Goal: Ask a question

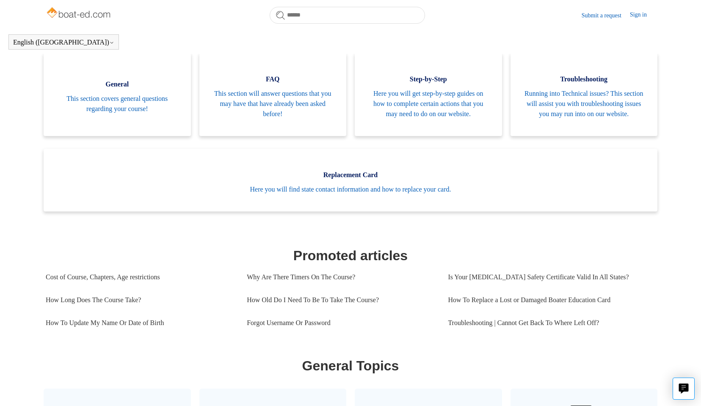
scroll to position [191, 0]
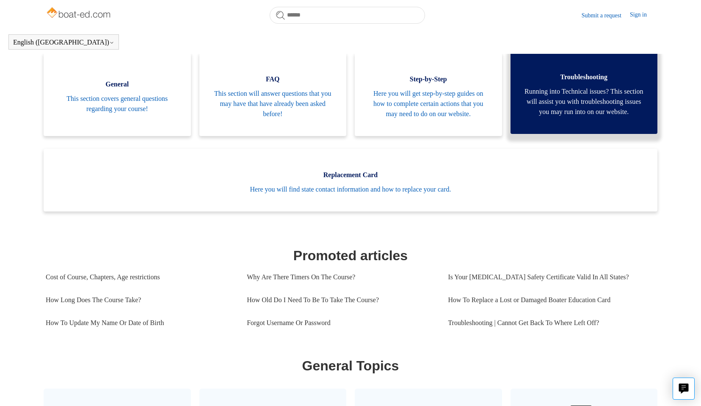
click at [585, 108] on span "Running into Technical issues? This section will assist you with troubleshootin…" at bounding box center [585, 101] width 122 height 30
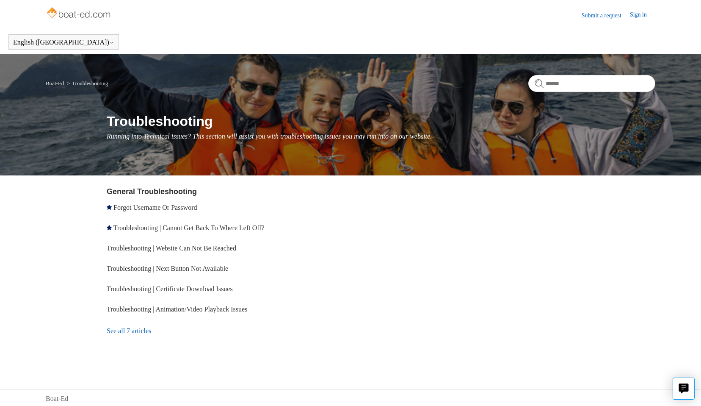
click at [149, 332] on link "See all 7 articles" at bounding box center [230, 330] width 247 height 23
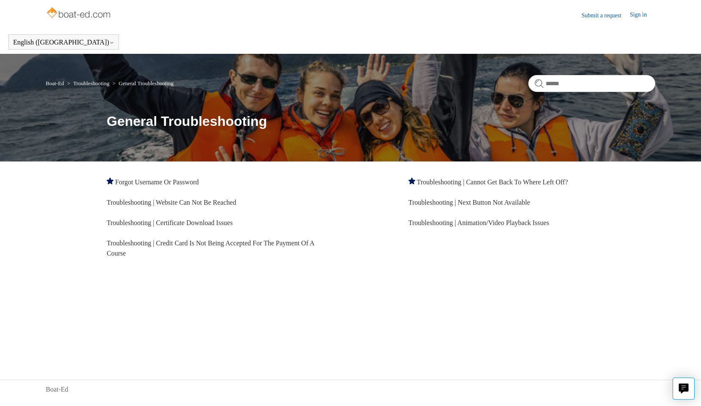
click at [200, 208] on li "Troubleshooting | Website Can Not Be Reached" at bounding box center [230, 202] width 247 height 20
click at [196, 205] on link "Troubleshooting | Website Can Not Be Reached" at bounding box center [172, 202] width 130 height 7
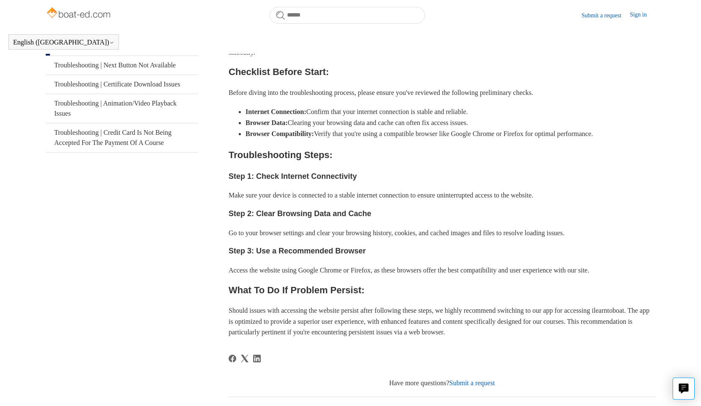
scroll to position [325, 0]
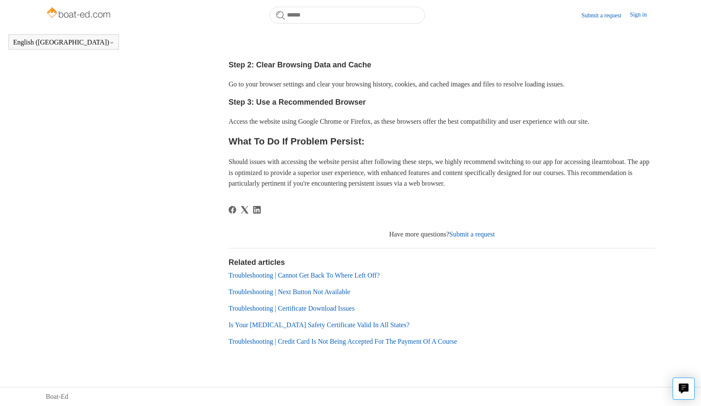
click at [485, 234] on link "Submit a request" at bounding box center [472, 233] width 46 height 7
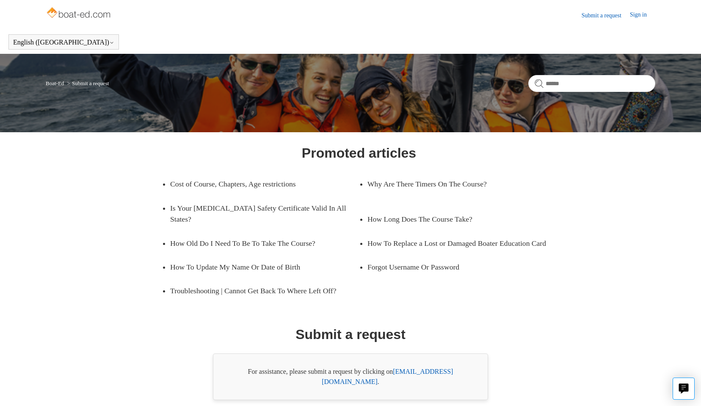
scroll to position [28, 0]
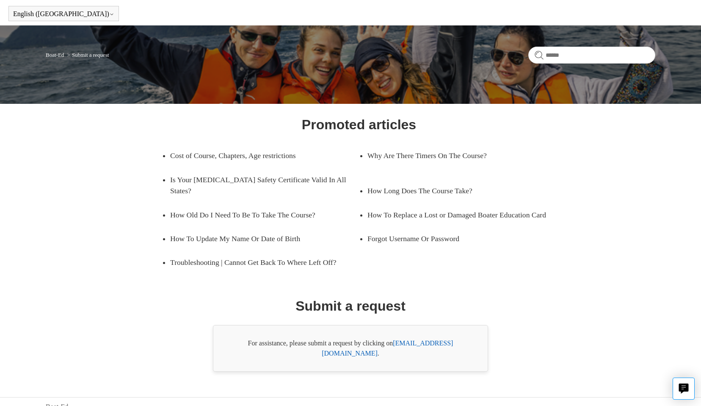
click at [434, 344] on link "support@boat-ed.com" at bounding box center [387, 347] width 131 height 17
